Goal: Transaction & Acquisition: Purchase product/service

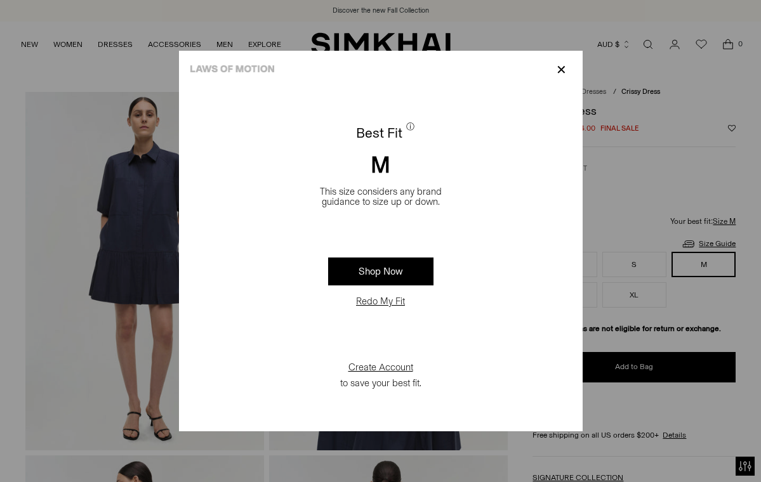
click at [386, 301] on button "Redo My Fit" at bounding box center [380, 301] width 56 height 13
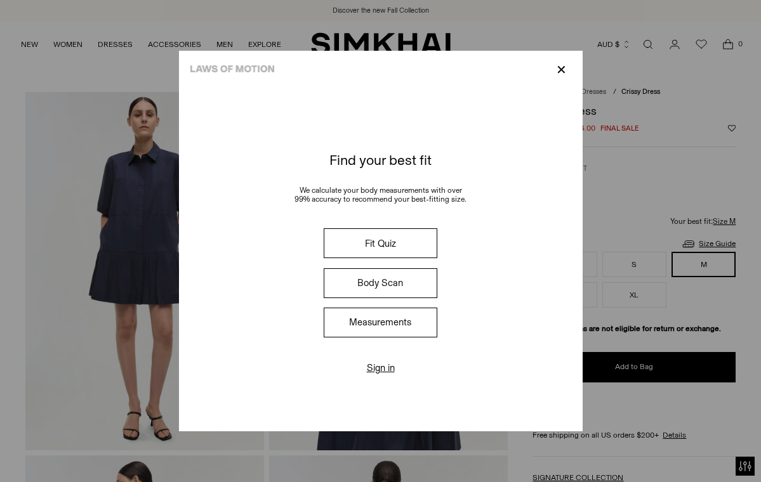
click at [387, 243] on button "Fit Quiz" at bounding box center [380, 243] width 113 height 30
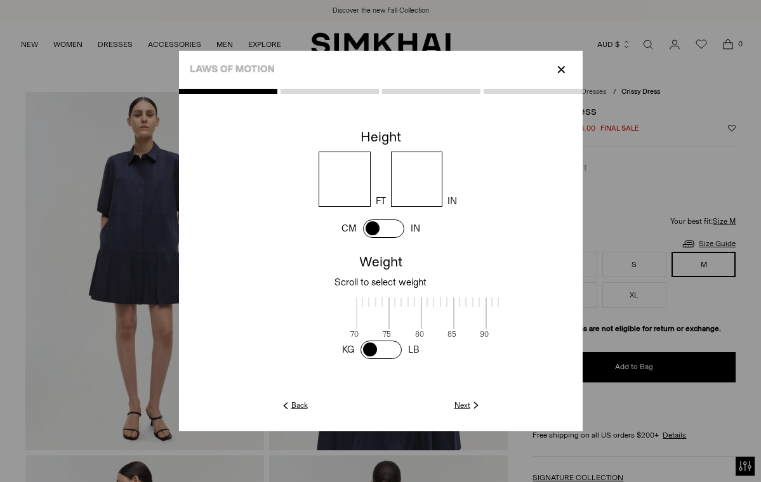
scroll to position [3, 412]
click at [366, 225] on span at bounding box center [383, 229] width 41 height 18
click at [414, 180] on input "******" at bounding box center [377, 179] width 115 height 55
type input "***"
click at [367, 344] on span at bounding box center [380, 350] width 41 height 18
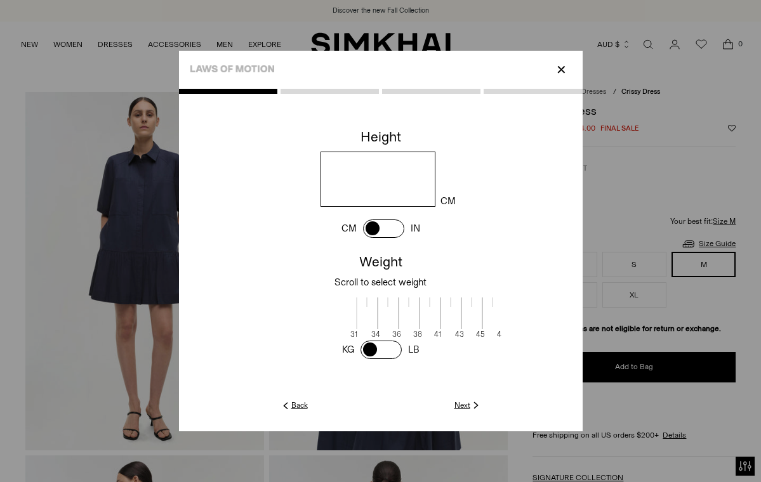
scroll to position [3, 258]
click at [414, 299] on div at bounding box center [422, 301] width 21 height 10
click at [389, 298] on div at bounding box center [389, 301] width 1 height 10
click at [412, 300] on div at bounding box center [410, 301] width 21 height 10
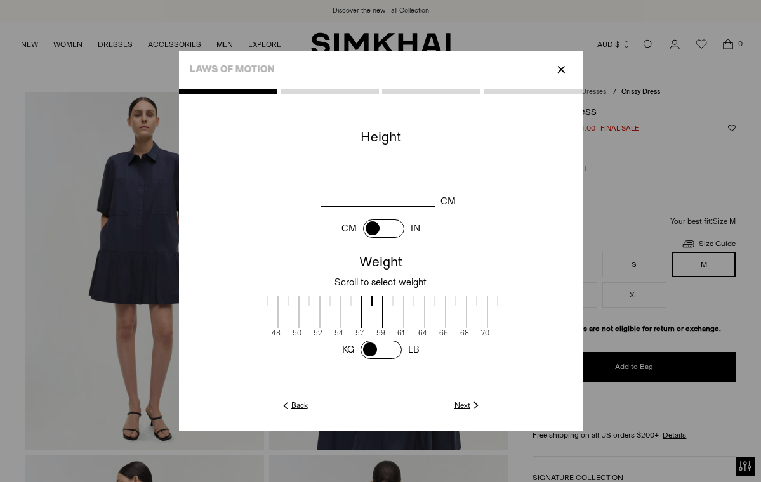
scroll to position [3, 227]
click at [428, 298] on div at bounding box center [433, 301] width 21 height 10
click at [404, 347] on div "KG LB" at bounding box center [381, 350] width 90 height 24
click at [396, 349] on span at bounding box center [380, 350] width 41 height 18
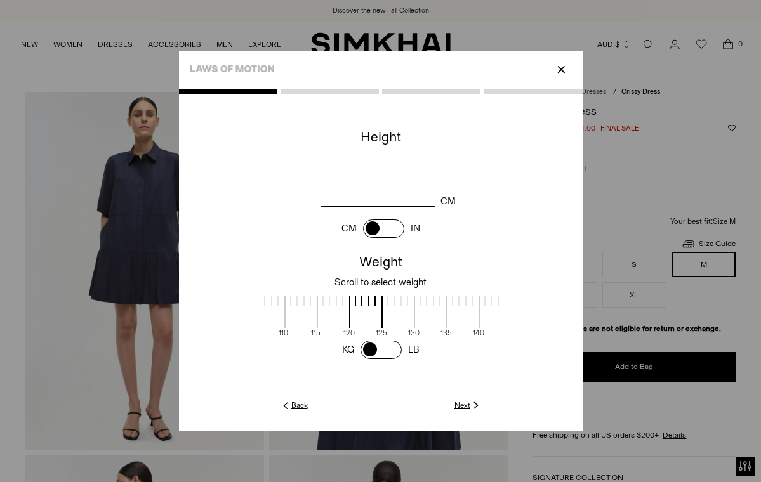
click at [419, 300] on div at bounding box center [419, 301] width 1 height 10
click at [370, 346] on span at bounding box center [380, 350] width 41 height 18
click at [464, 405] on link "Next" at bounding box center [467, 405] width 27 height 11
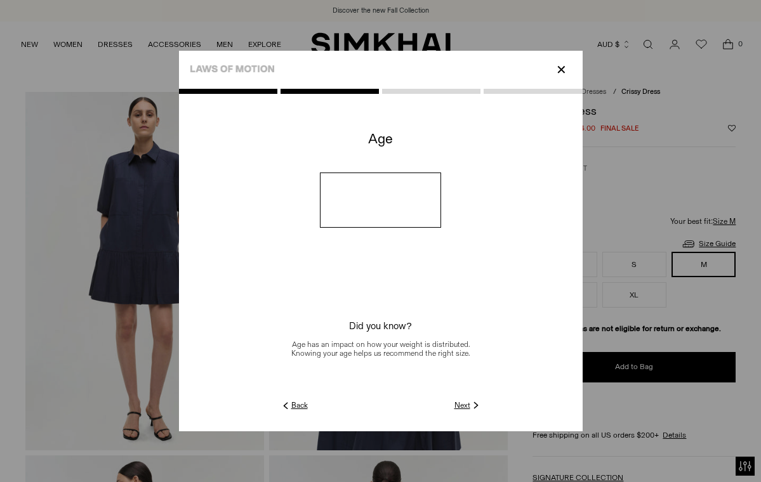
click at [467, 405] on link "Next" at bounding box center [467, 405] width 27 height 11
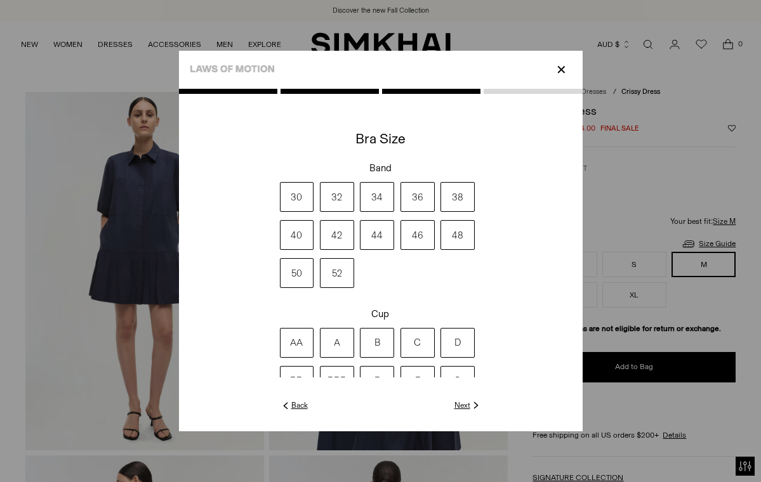
click at [419, 341] on label "C" at bounding box center [417, 343] width 34 height 30
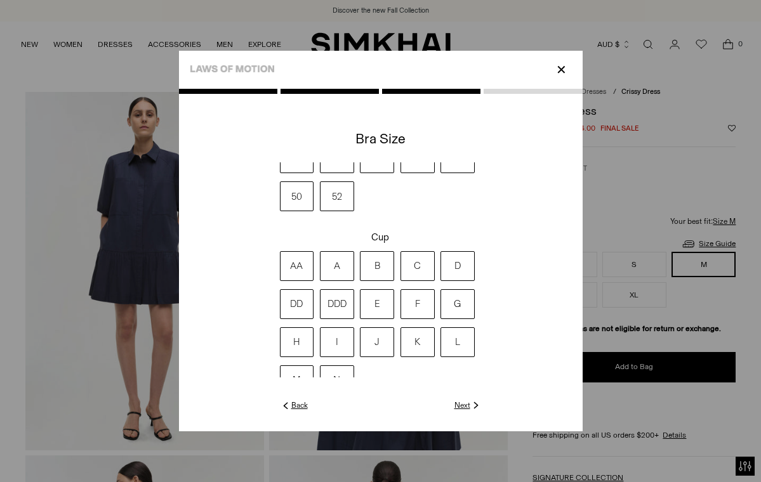
scroll to position [65, 0]
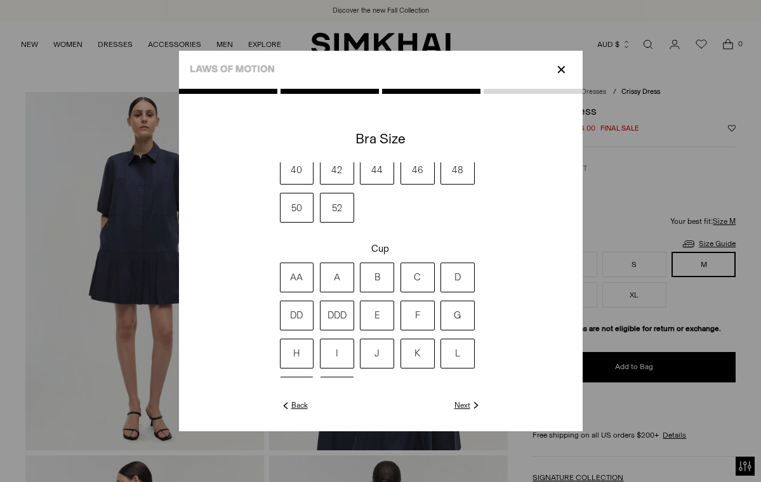
click at [461, 404] on link "Next" at bounding box center [467, 405] width 27 height 11
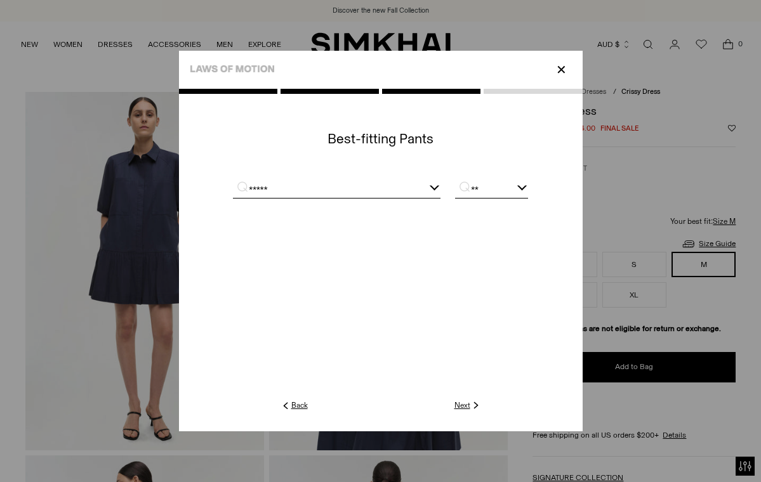
click at [433, 185] on div "*****" at bounding box center [336, 190] width 207 height 16
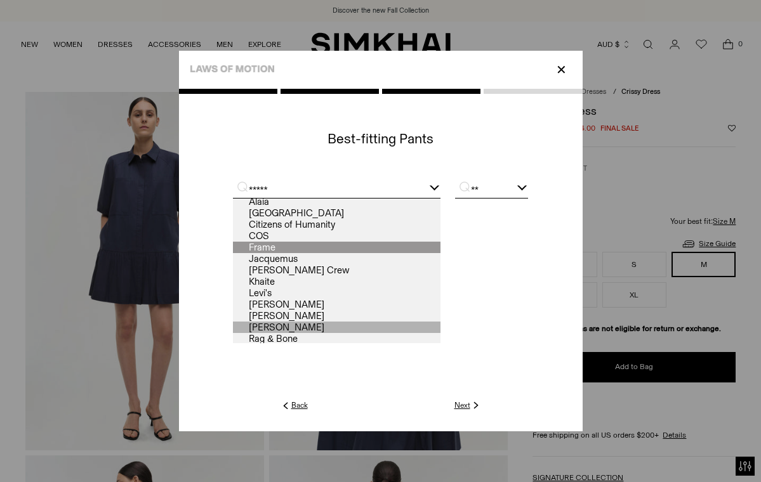
scroll to position [0, 0]
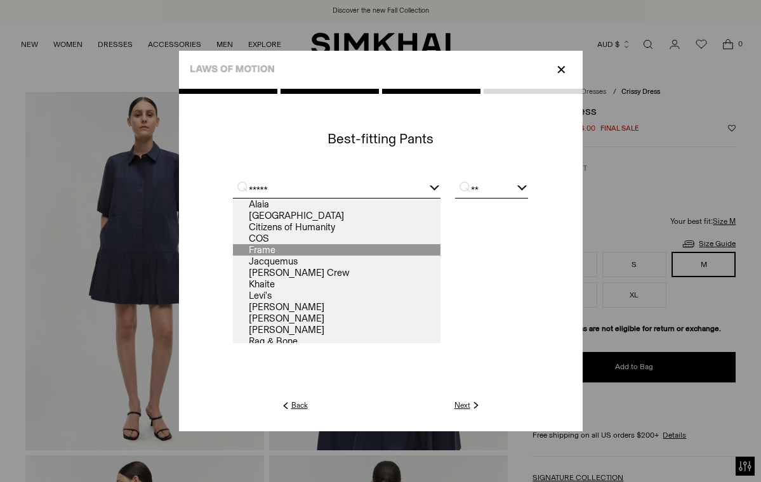
click at [307, 249] on link "Frame" at bounding box center [336, 249] width 207 height 11
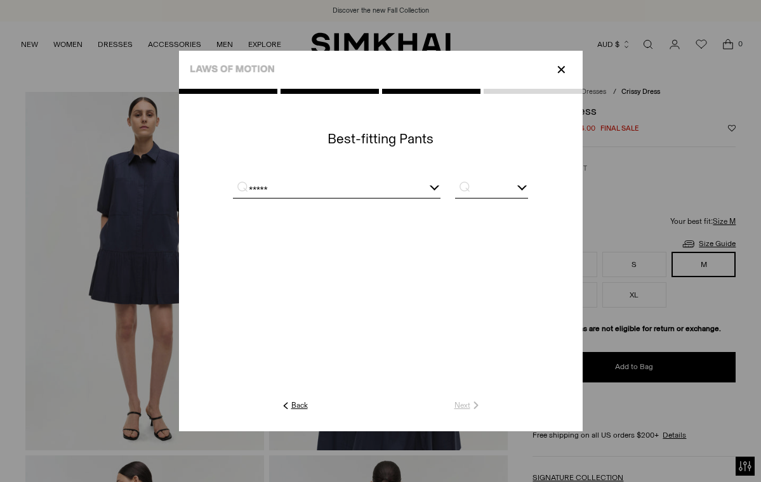
click at [522, 185] on div at bounding box center [522, 186] width 10 height 10
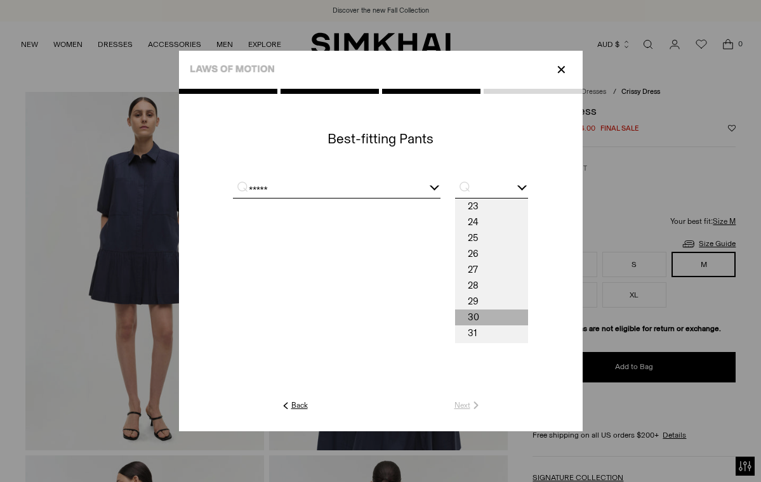
click at [500, 312] on span "30" at bounding box center [491, 318] width 72 height 16
type input "**"
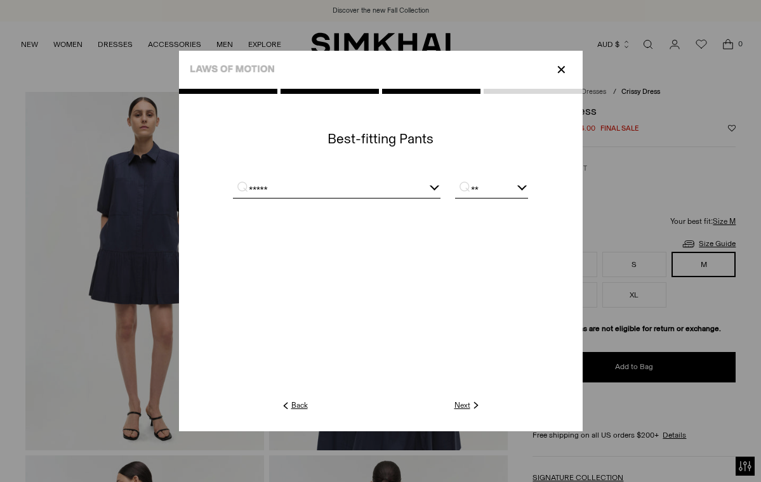
click at [467, 402] on link "Next" at bounding box center [467, 405] width 27 height 11
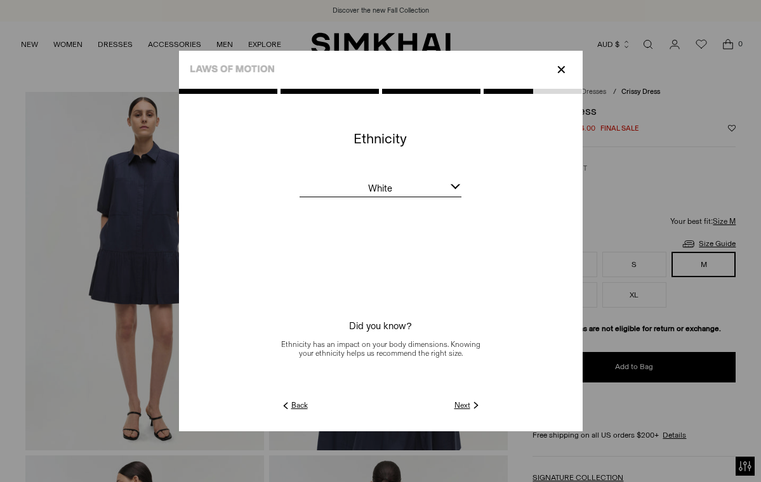
click at [468, 406] on link "Next" at bounding box center [467, 405] width 27 height 11
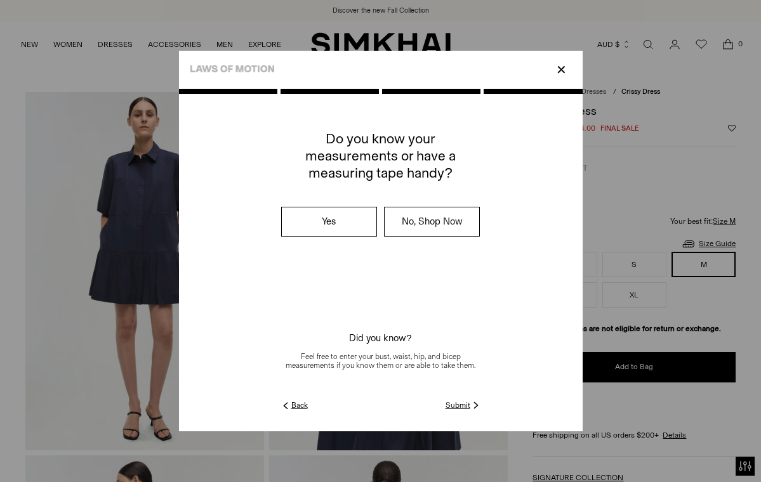
click at [466, 220] on label "No, Shop Now" at bounding box center [432, 221] width 95 height 29
click at [454, 404] on link "Submit" at bounding box center [463, 405] width 36 height 11
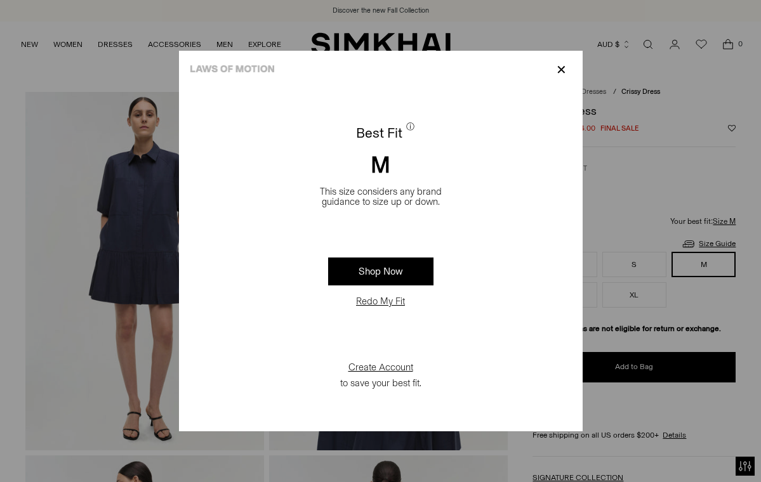
click at [558, 63] on p "✕" at bounding box center [561, 70] width 17 height 22
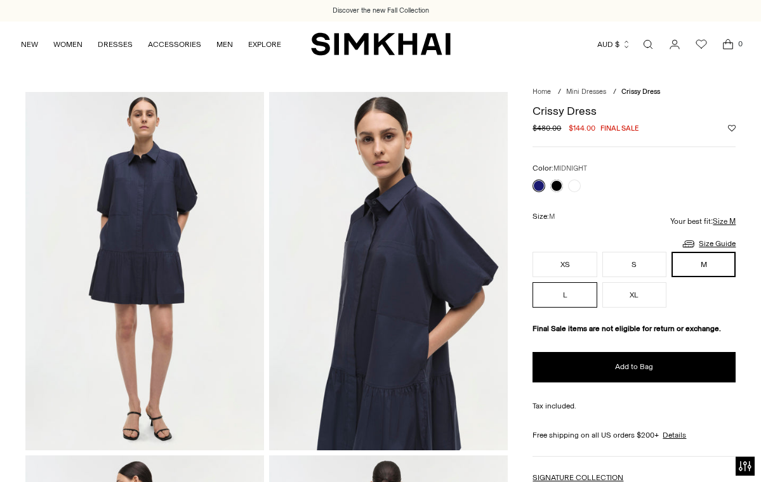
click at [560, 294] on button "L" at bounding box center [564, 294] width 64 height 25
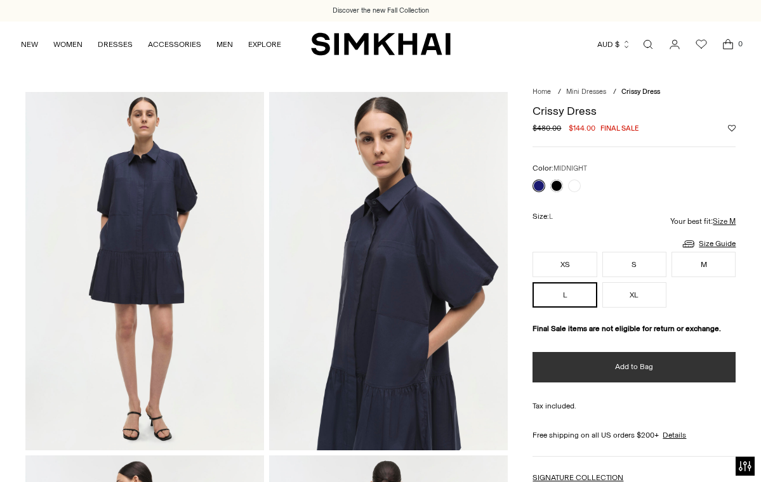
click at [621, 364] on span "Add to Bag" at bounding box center [634, 367] width 38 height 11
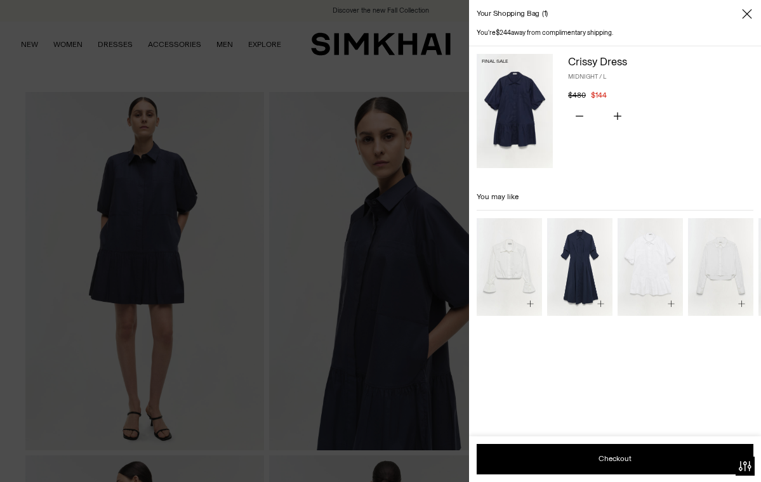
click at [744, 13] on icon "Close" at bounding box center [747, 14] width 10 height 13
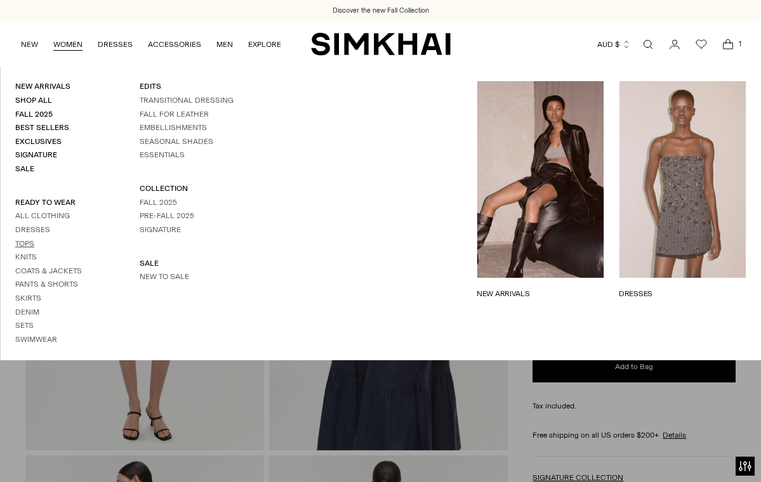
click at [27, 240] on link "Tops" at bounding box center [24, 243] width 19 height 9
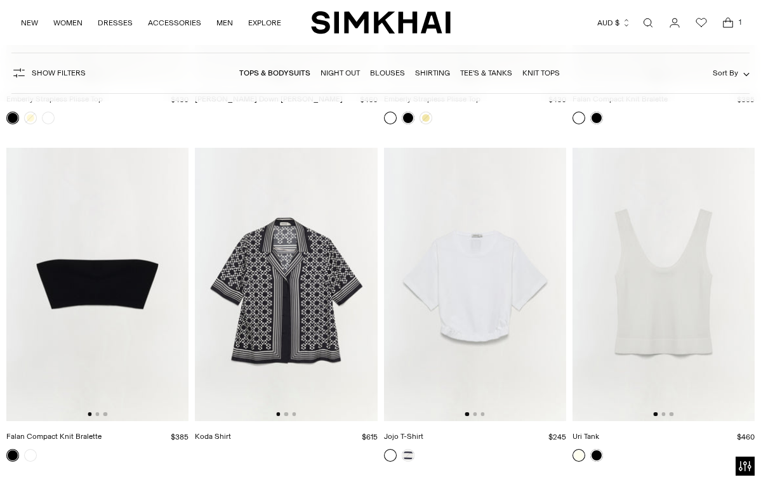
scroll to position [7093, 0]
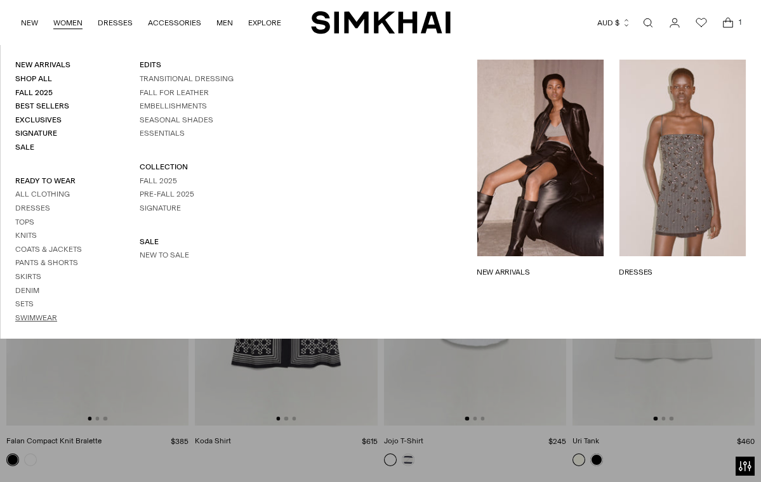
click at [41, 313] on link "Swimwear" at bounding box center [36, 317] width 42 height 9
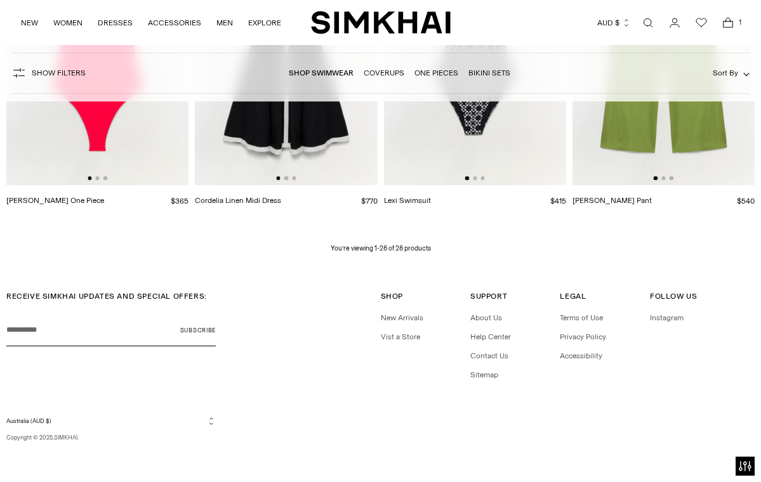
scroll to position [2270, 0]
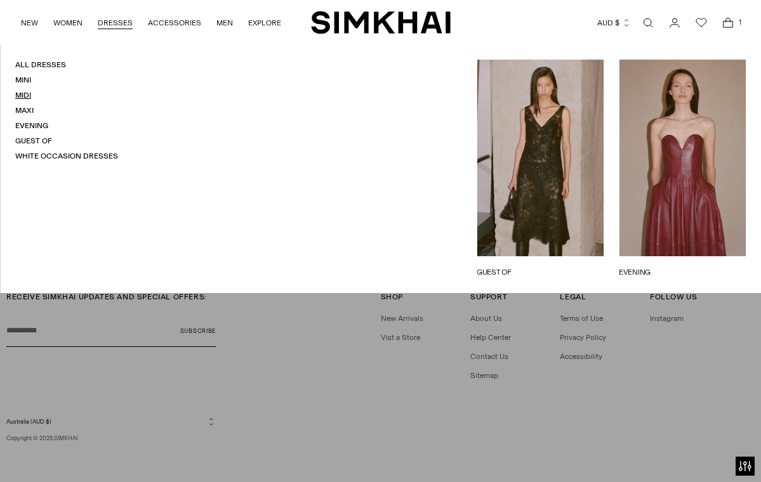
click at [23, 95] on link "Midi" at bounding box center [23, 95] width 16 height 9
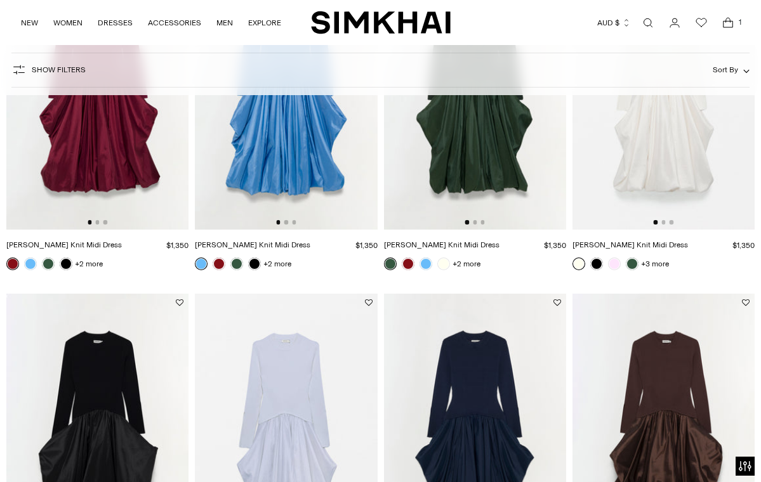
scroll to position [217, 0]
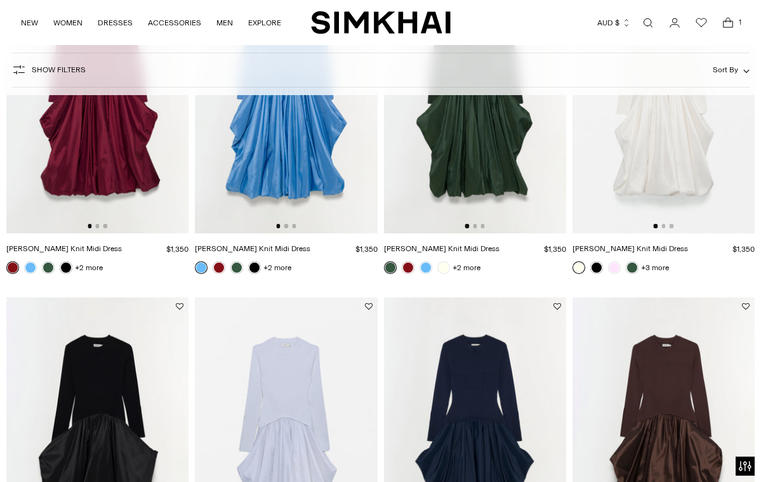
click at [729, 20] on icon "Open cart modal" at bounding box center [728, 22] width 18 height 13
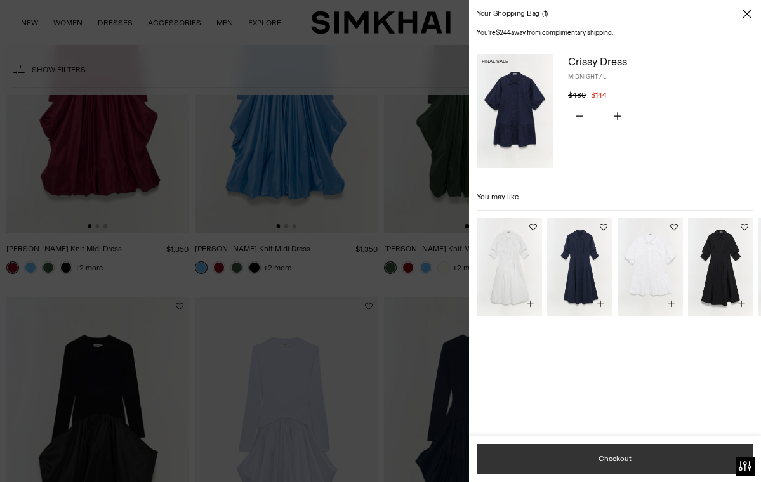
click at [624, 461] on button "Checkout" at bounding box center [615, 459] width 277 height 30
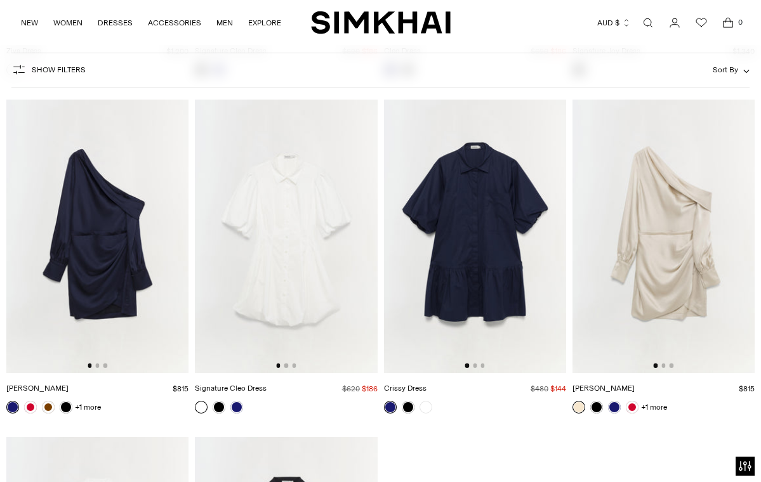
scroll to position [4419, 0]
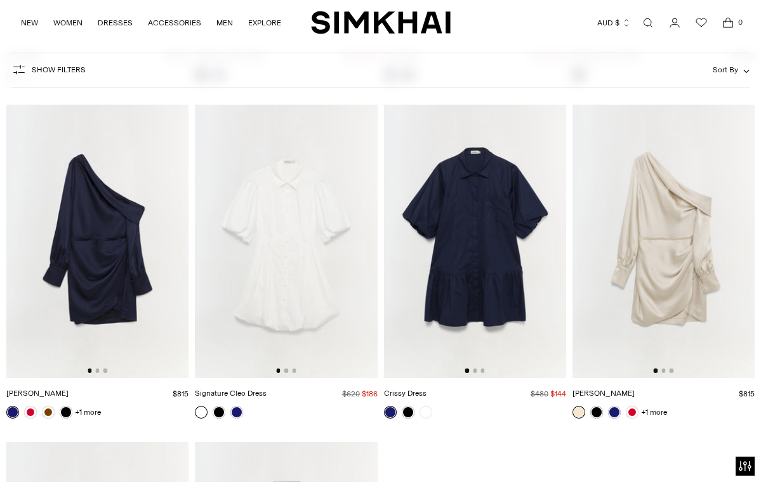
click at [490, 220] on img at bounding box center [475, 241] width 182 height 273
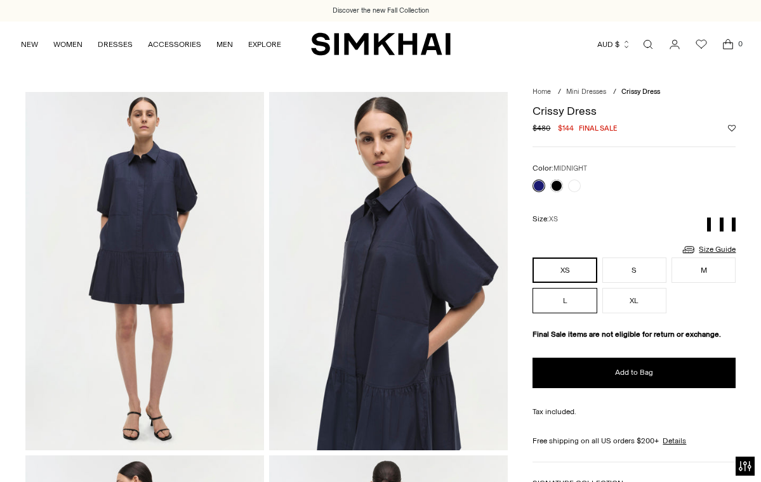
click at [569, 303] on button "L" at bounding box center [564, 300] width 64 height 25
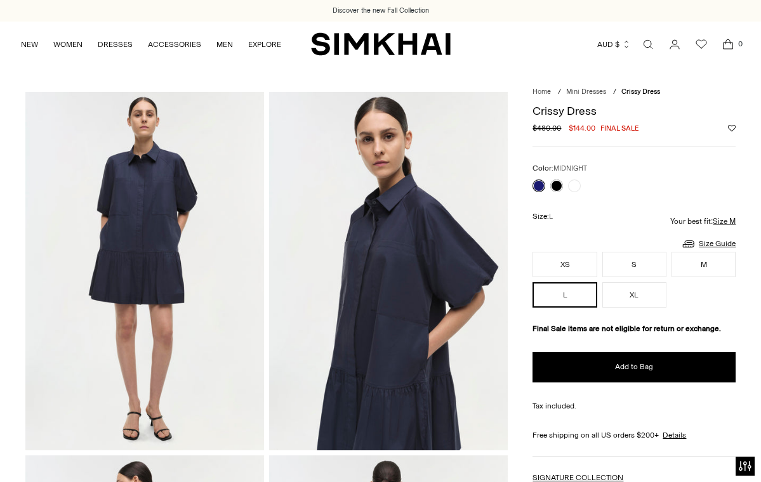
click at [424, 256] on img at bounding box center [388, 271] width 239 height 358
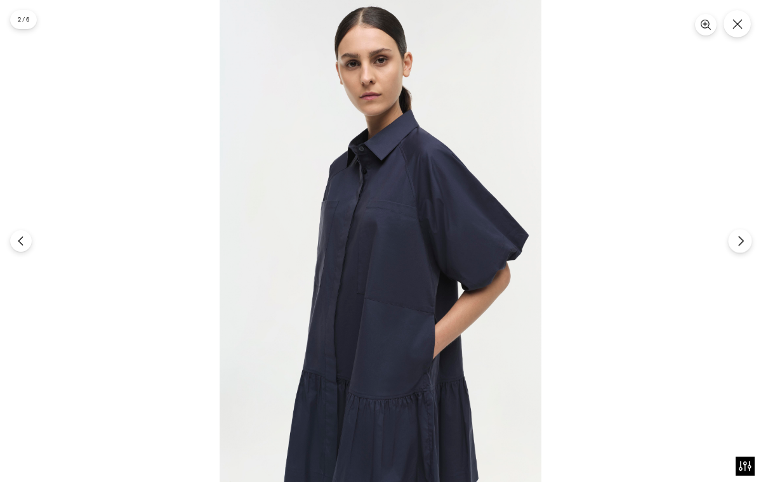
click at [739, 239] on icon "Next" at bounding box center [740, 240] width 11 height 11
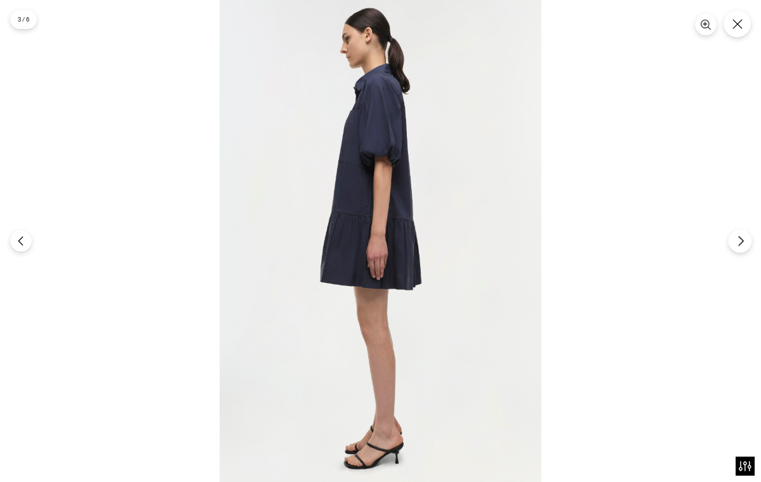
click at [739, 239] on icon "Next" at bounding box center [740, 240] width 11 height 11
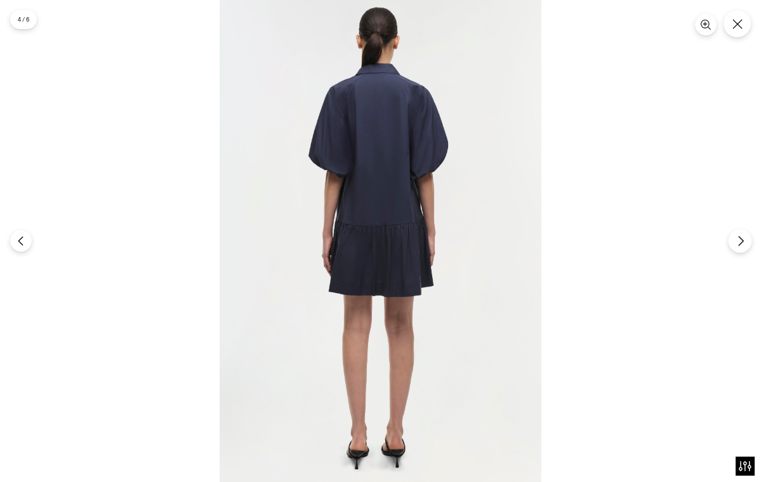
click at [739, 239] on icon "Next" at bounding box center [740, 240] width 11 height 11
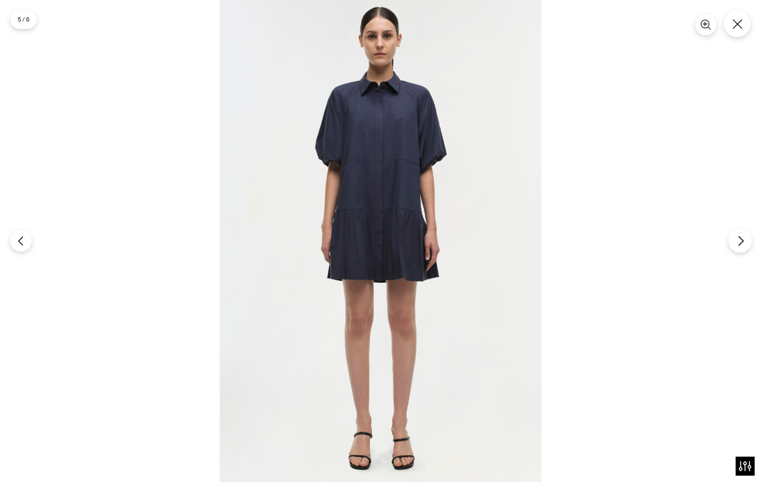
click at [739, 239] on icon "Next" at bounding box center [740, 240] width 11 height 11
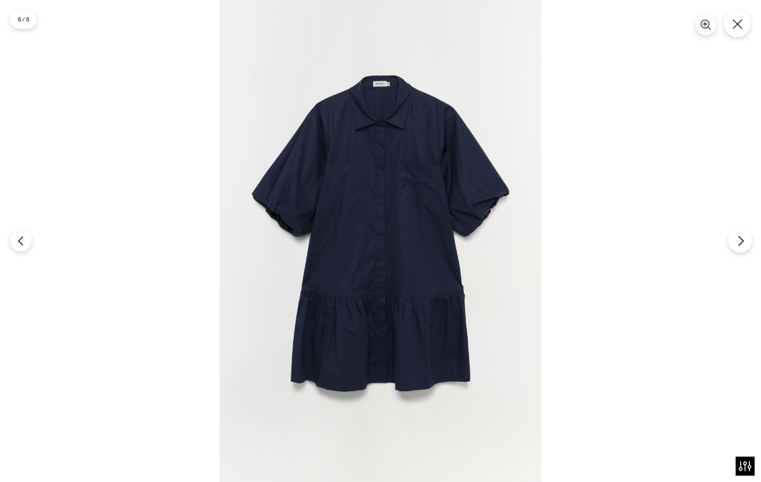
click at [739, 239] on icon "Next" at bounding box center [740, 240] width 11 height 11
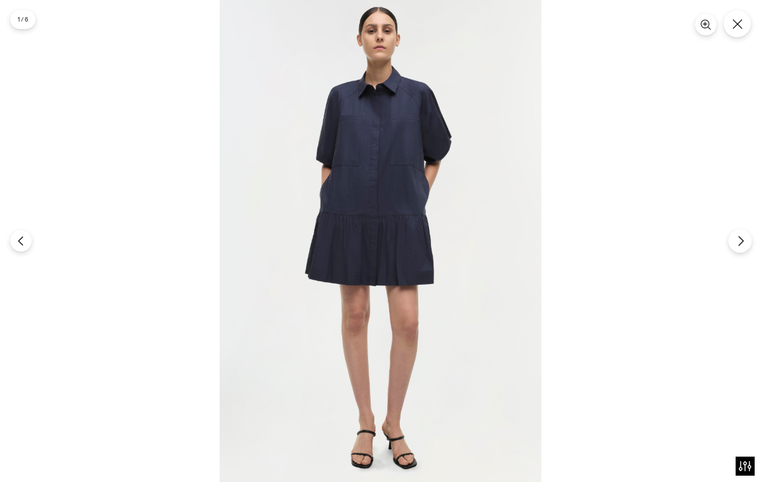
click at [740, 240] on icon "Next" at bounding box center [740, 240] width 11 height 11
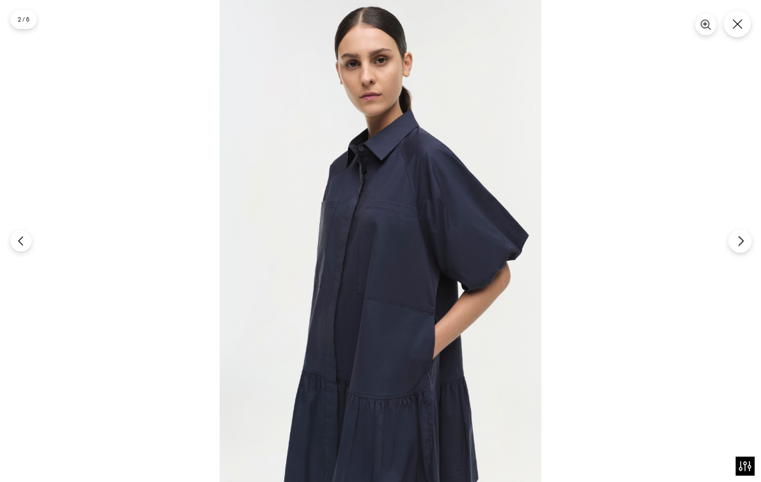
click at [741, 240] on icon "Next" at bounding box center [740, 242] width 4 height 10
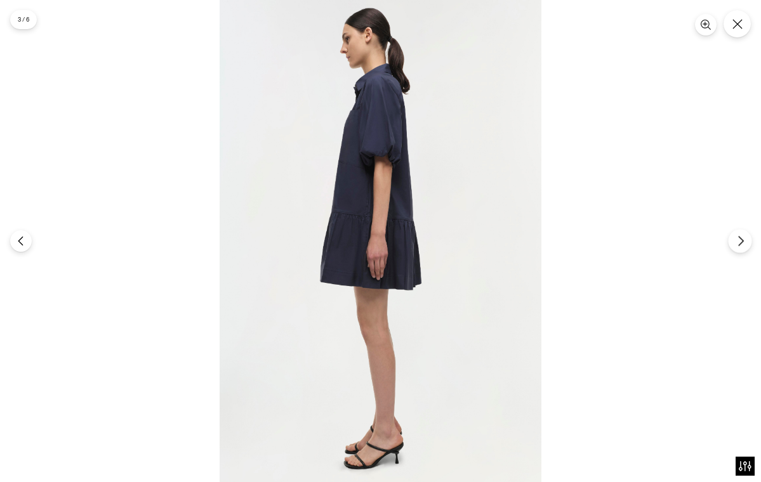
click at [741, 240] on icon "Next" at bounding box center [740, 242] width 4 height 10
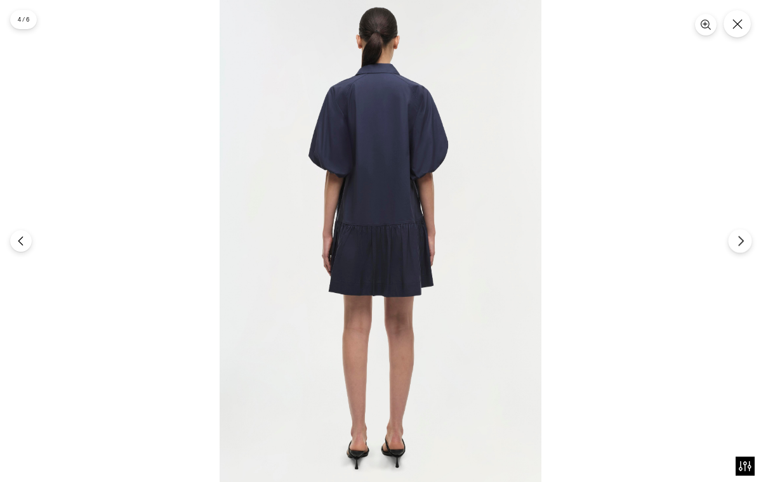
click at [741, 240] on icon "Next" at bounding box center [740, 242] width 4 height 10
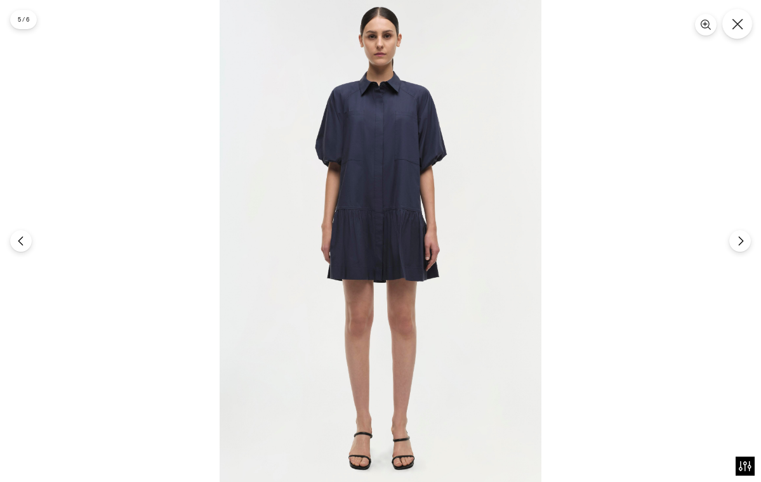
click at [742, 25] on icon "Close" at bounding box center [737, 23] width 11 height 11
